Goal: Task Accomplishment & Management: Manage account settings

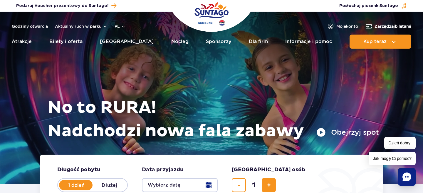
click at [388, 27] on span "Zarządzaj biletami" at bounding box center [392, 26] width 37 height 6
click at [381, 24] on span "Zarządzaj biletami" at bounding box center [392, 26] width 37 height 6
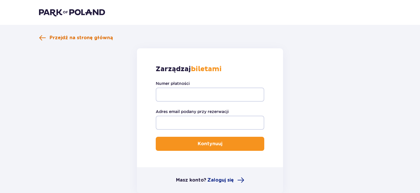
click at [95, 39] on span "Przejdź na stronę główną" at bounding box center [81, 38] width 63 height 6
